Goal: Transaction & Acquisition: Purchase product/service

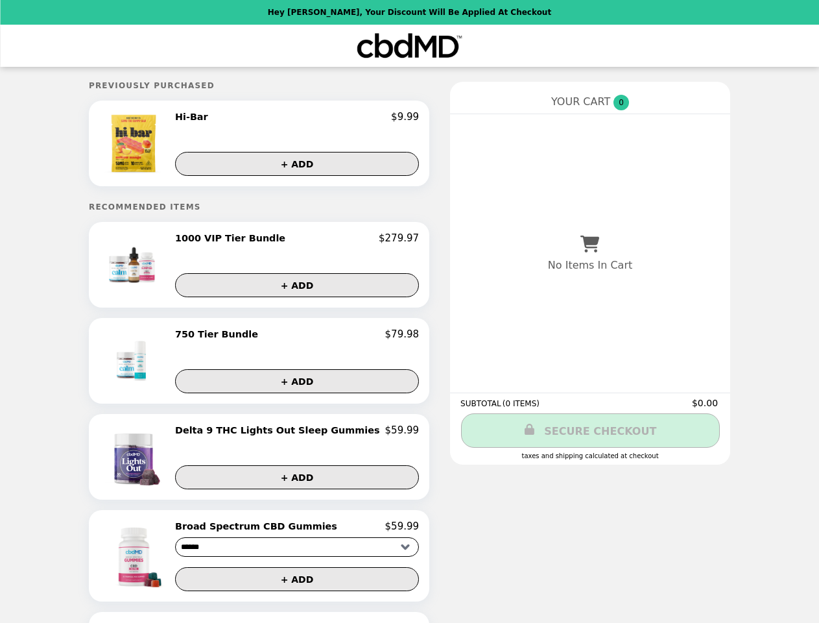
click at [159, 145] on img at bounding box center [135, 143] width 68 height 65
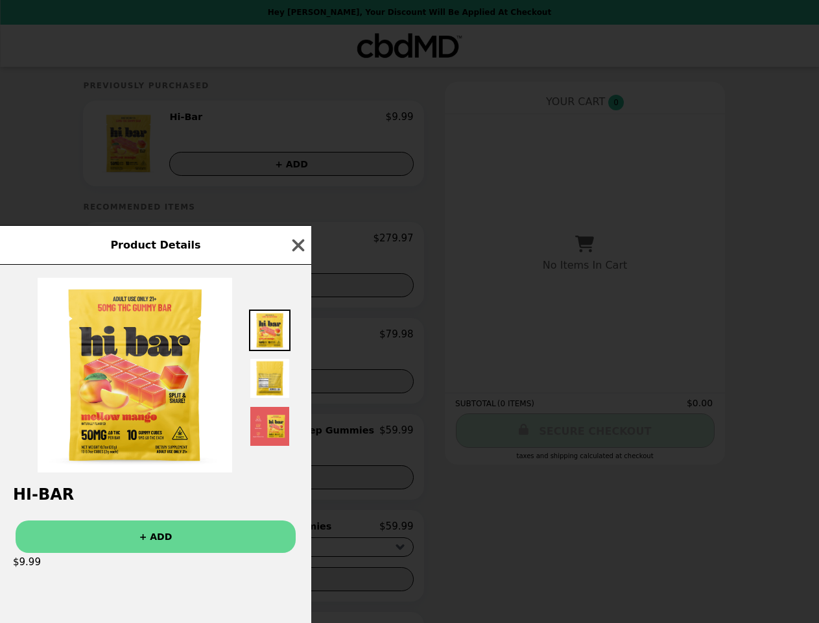
click at [297, 119] on div "Product Details Hi-Bar + ADD $9.99" at bounding box center [409, 311] width 819 height 623
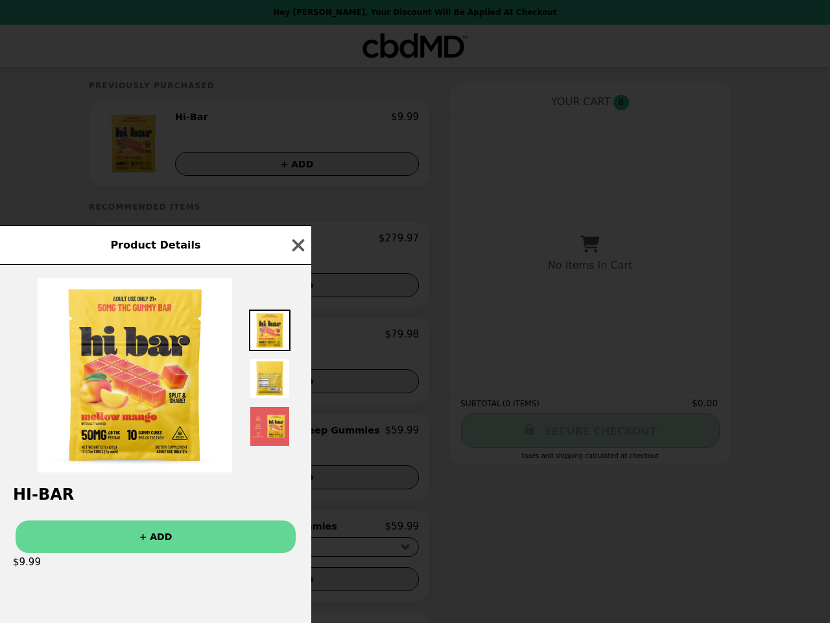
click at [297, 165] on div "Product Details Hi-Bar + ADD $9.99" at bounding box center [415, 311] width 830 height 623
click at [159, 267] on div at bounding box center [155, 369] width 311 height 208
click at [297, 241] on div "Product Details Hi-Bar + ADD $9.99" at bounding box center [415, 311] width 830 height 623
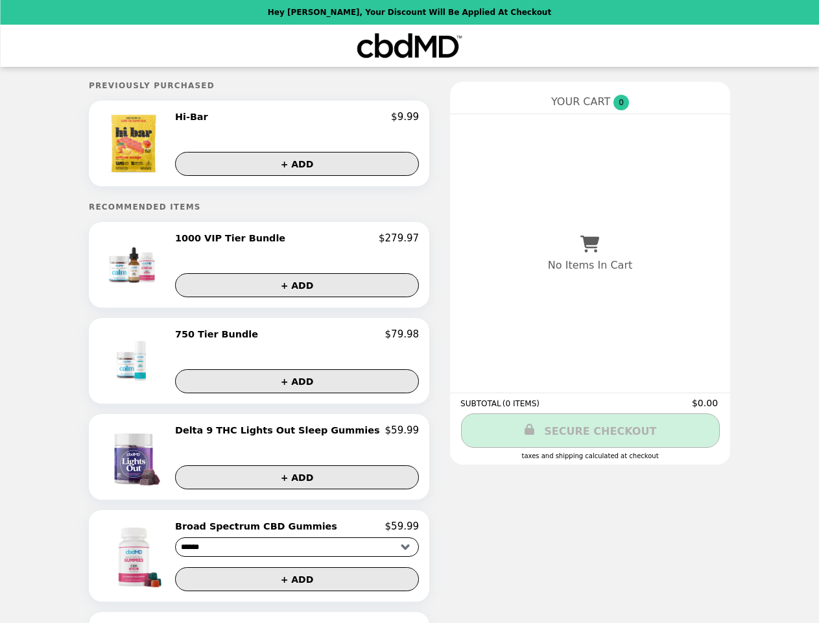
click at [297, 287] on button "+ ADD" at bounding box center [297, 285] width 244 height 24
click at [159, 363] on img at bounding box center [135, 360] width 72 height 65
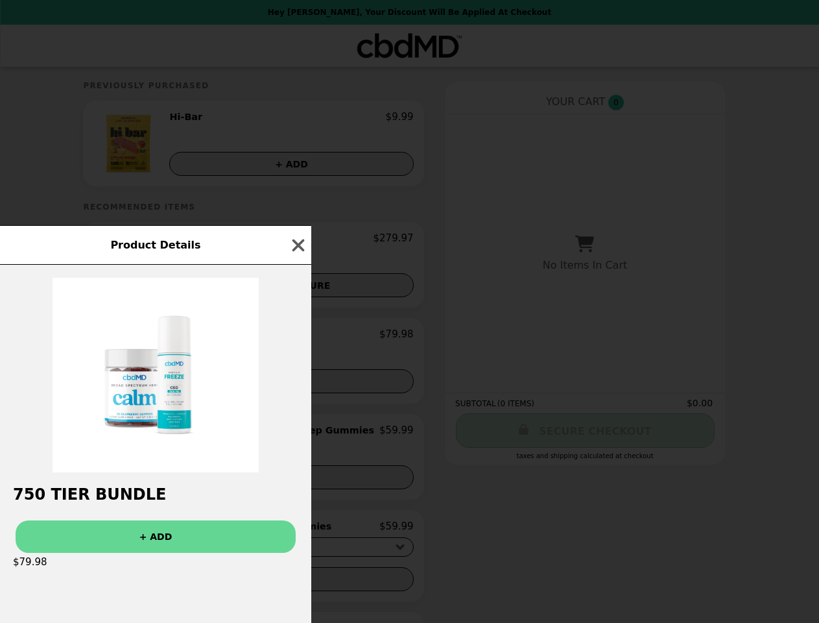
click at [297, 337] on div "Product Details 750 Tier Bundle + ADD $79.98" at bounding box center [409, 311] width 819 height 623
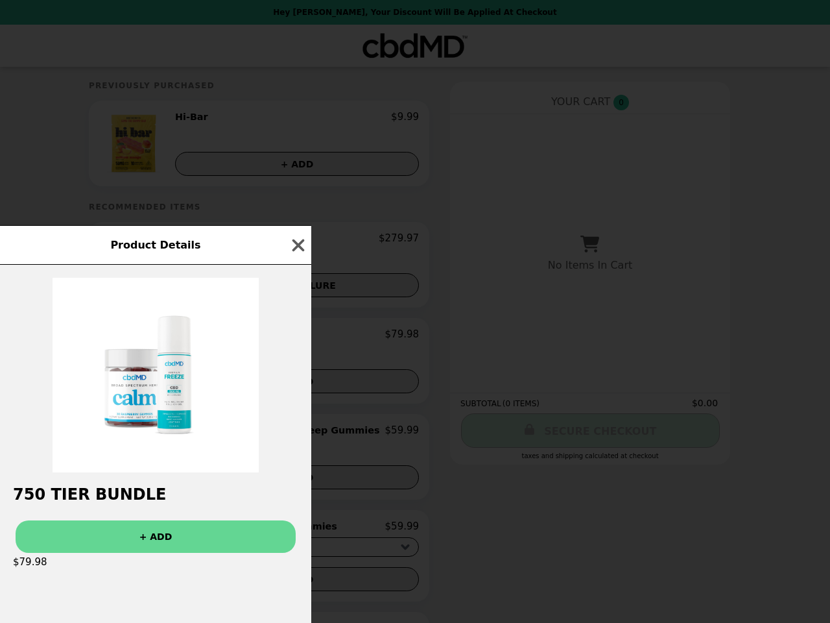
click at [297, 383] on div at bounding box center [155, 369] width 311 height 208
click at [159, 459] on img at bounding box center [156, 375] width 207 height 195
